Goal: Transaction & Acquisition: Purchase product/service

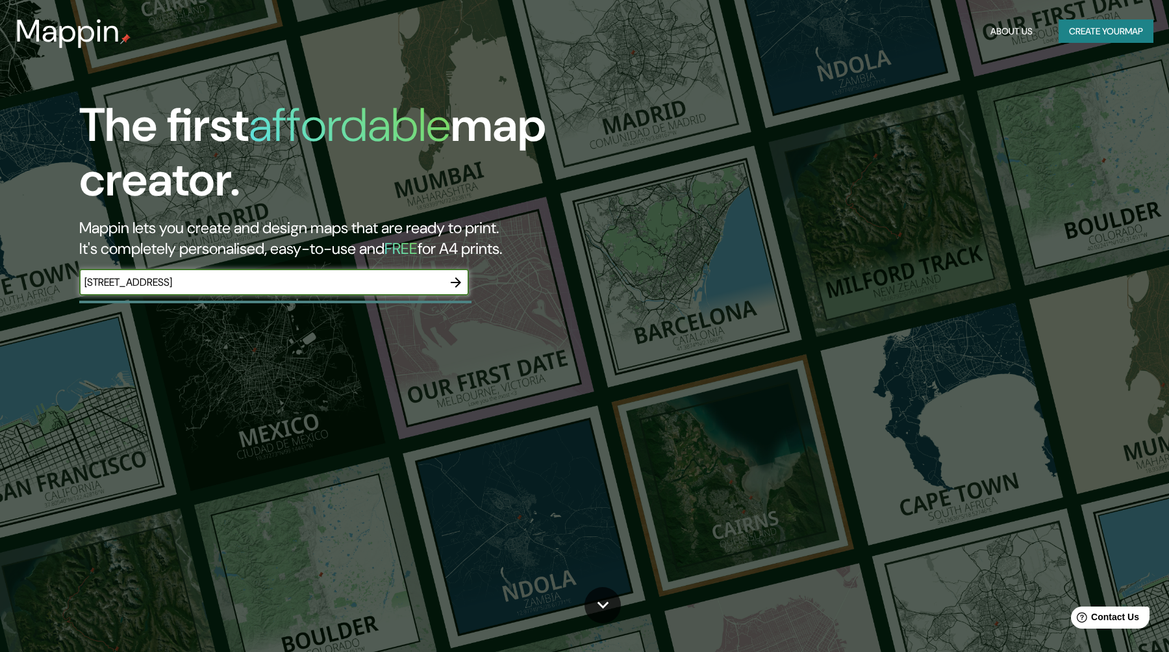
type input "[STREET_ADDRESS]"
click at [460, 282] on icon "button" at bounding box center [456, 283] width 16 height 16
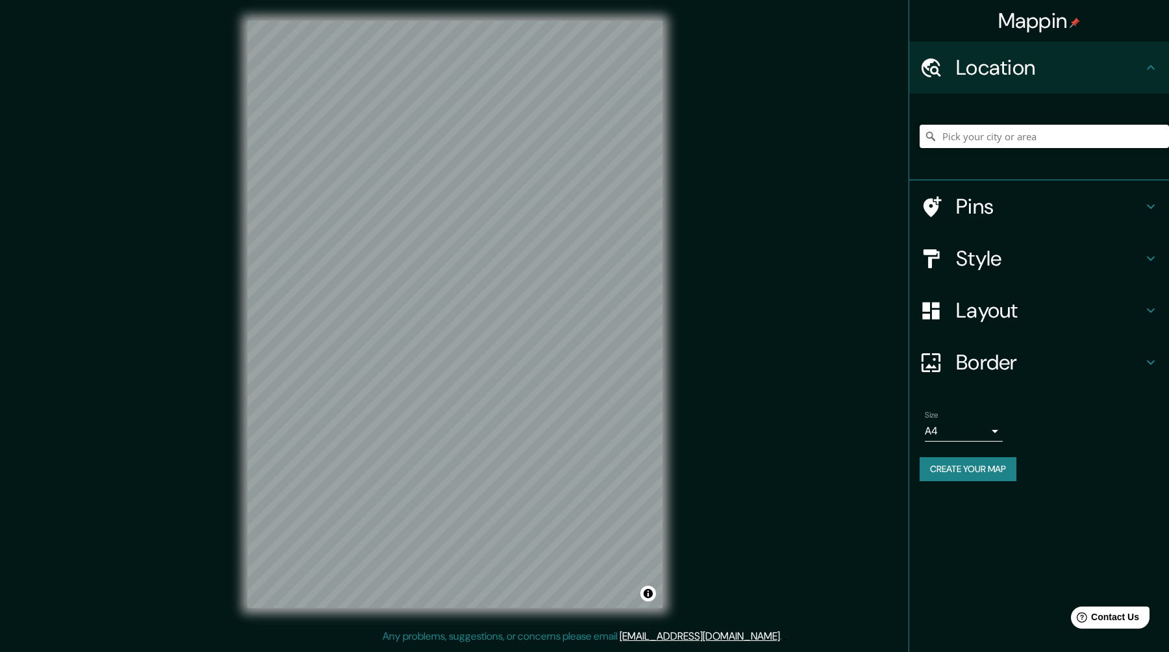
click at [972, 136] on input "Pick your city or area" at bounding box center [1043, 136] width 249 height 23
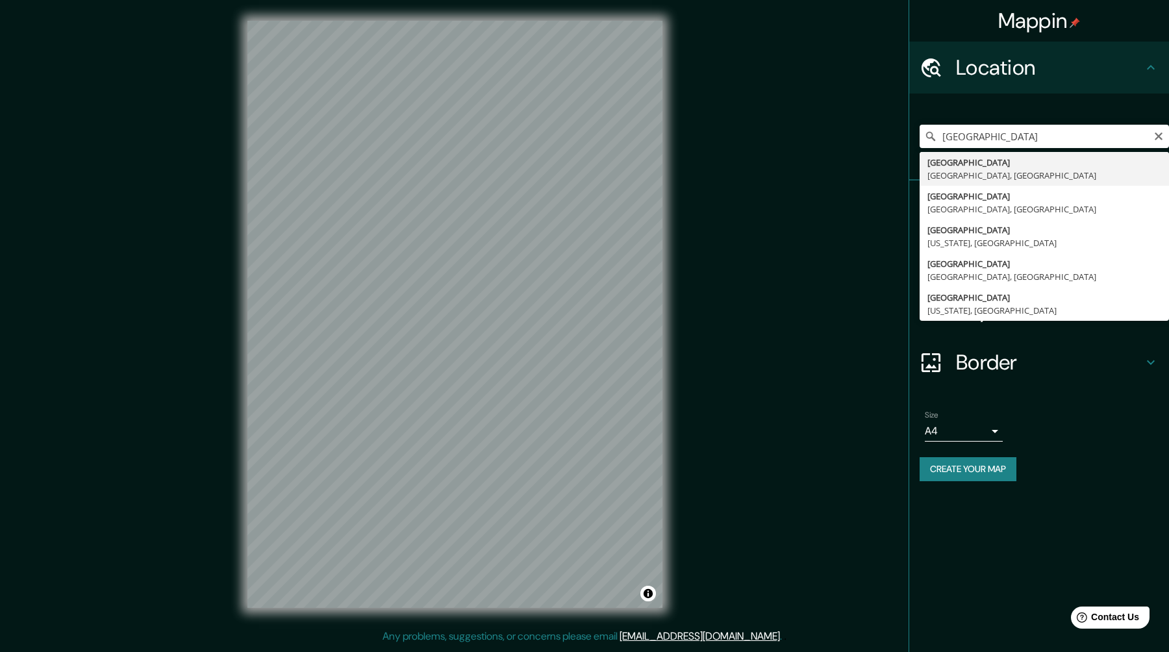
type input "[GEOGRAPHIC_DATA], [GEOGRAPHIC_DATA], [GEOGRAPHIC_DATA]"
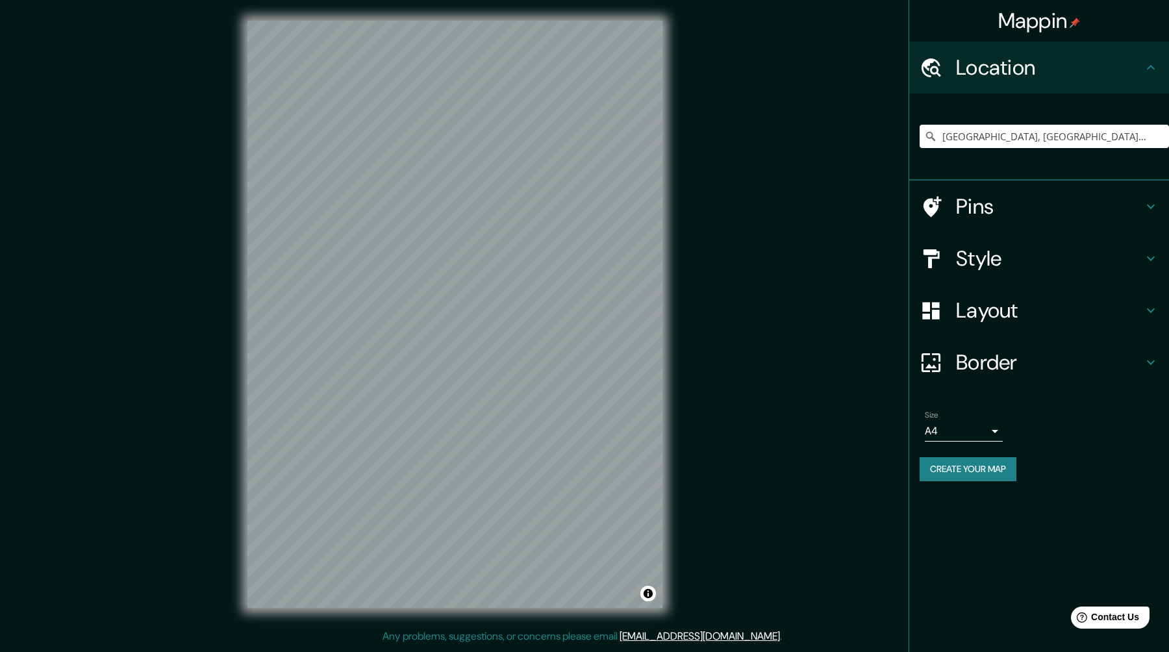
click at [1018, 257] on h4 "Style" at bounding box center [1049, 258] width 187 height 26
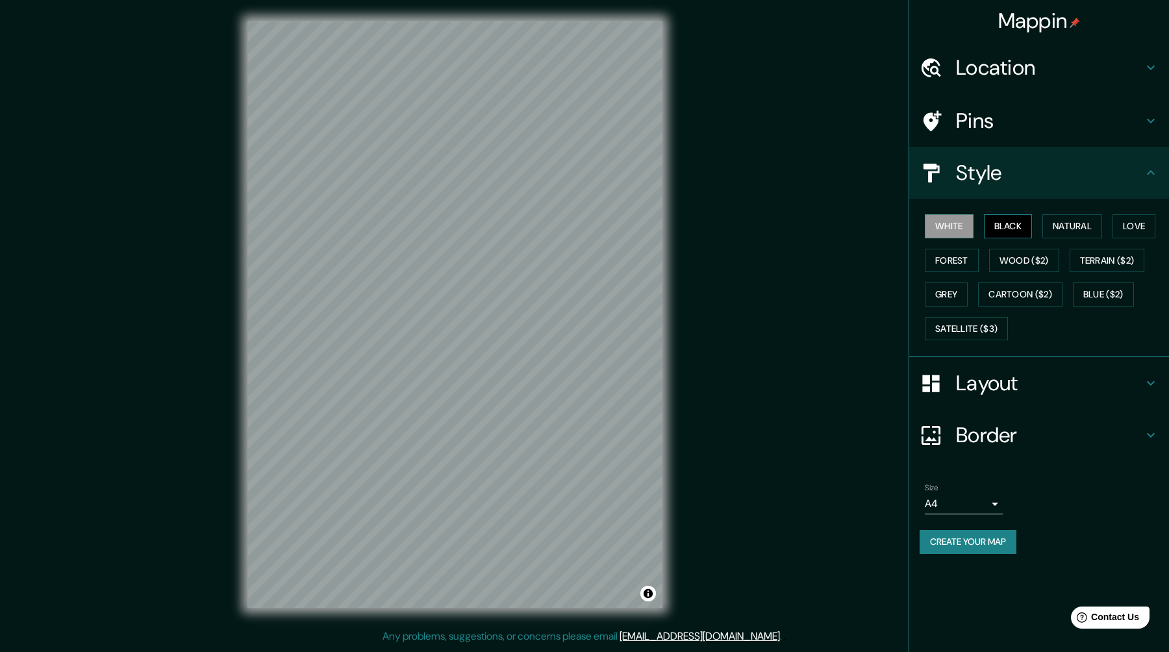
click at [1017, 223] on button "Black" at bounding box center [1008, 226] width 49 height 24
click at [1064, 227] on button "Natural" at bounding box center [1072, 226] width 60 height 24
click at [1094, 256] on button "Terrain ($2)" at bounding box center [1106, 261] width 75 height 24
click at [1024, 260] on button "Wood ($2)" at bounding box center [1024, 261] width 70 height 24
